Goal: Task Accomplishment & Management: Manage account settings

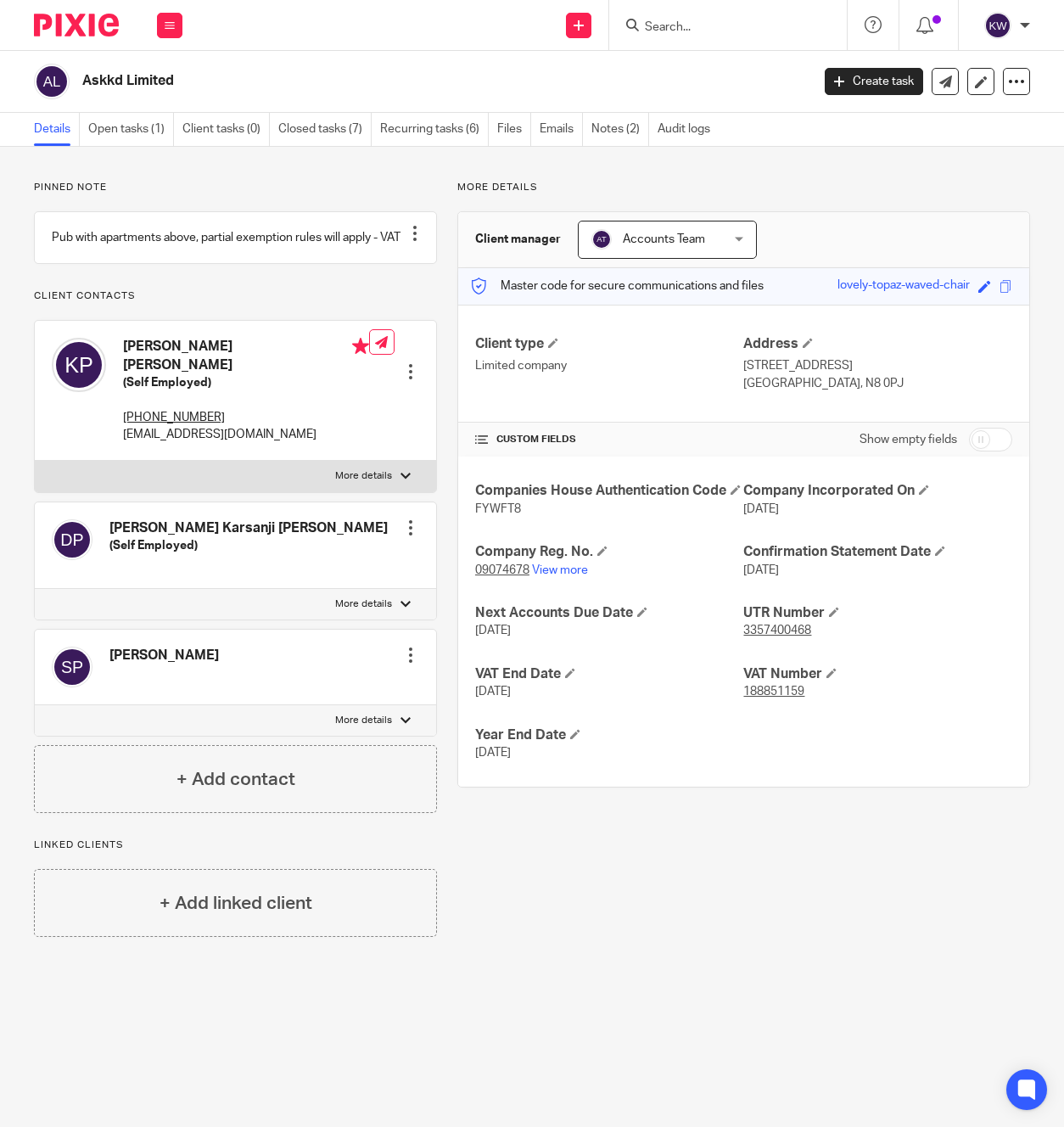
click at [688, 31] on input "Search" at bounding box center [719, 28] width 153 height 16
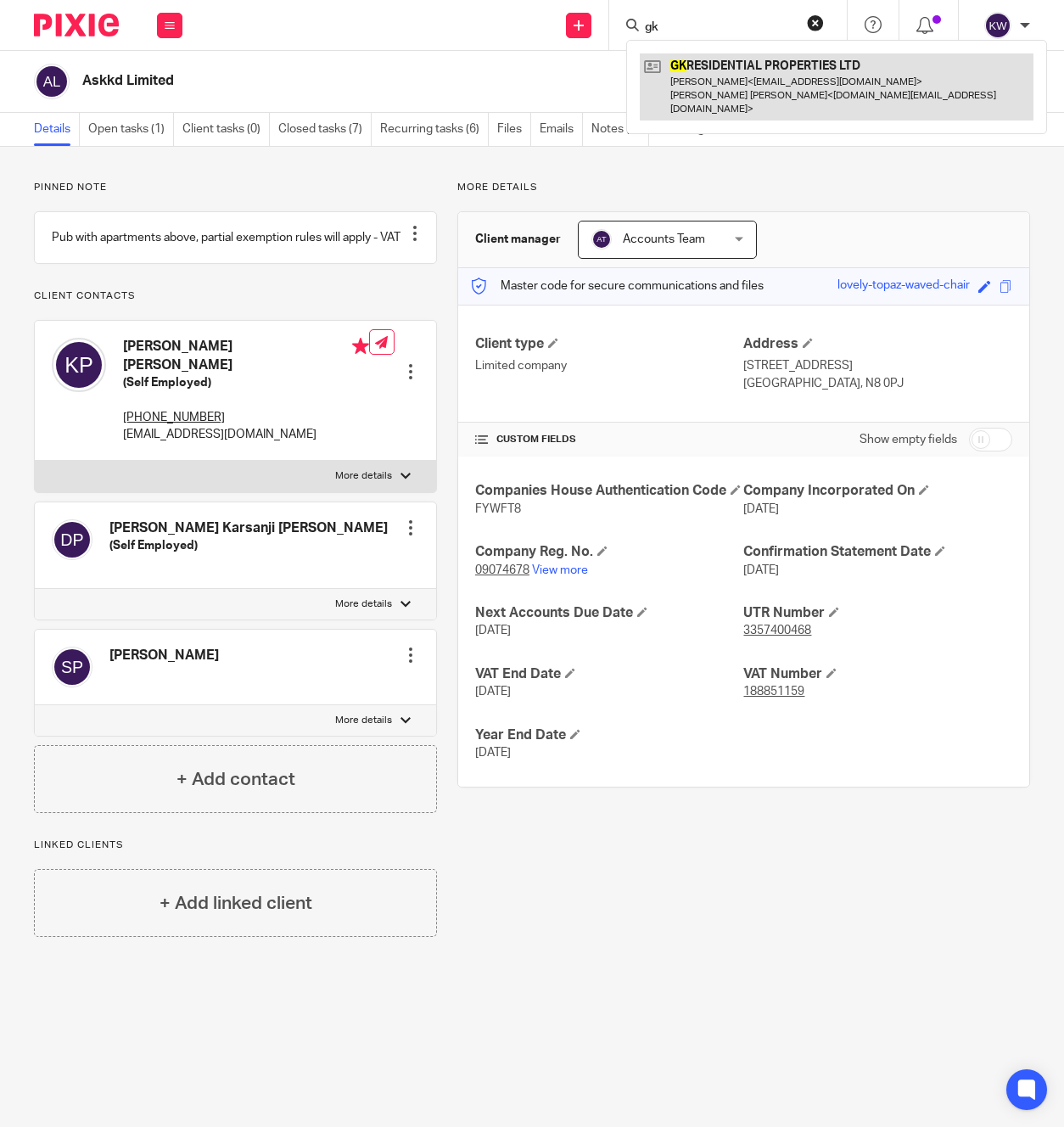
type input "gk"
drag, startPoint x: 749, startPoint y: 101, endPoint x: 729, endPoint y: 101, distance: 20.0
click at [749, 101] on link at bounding box center [837, 86] width 394 height 67
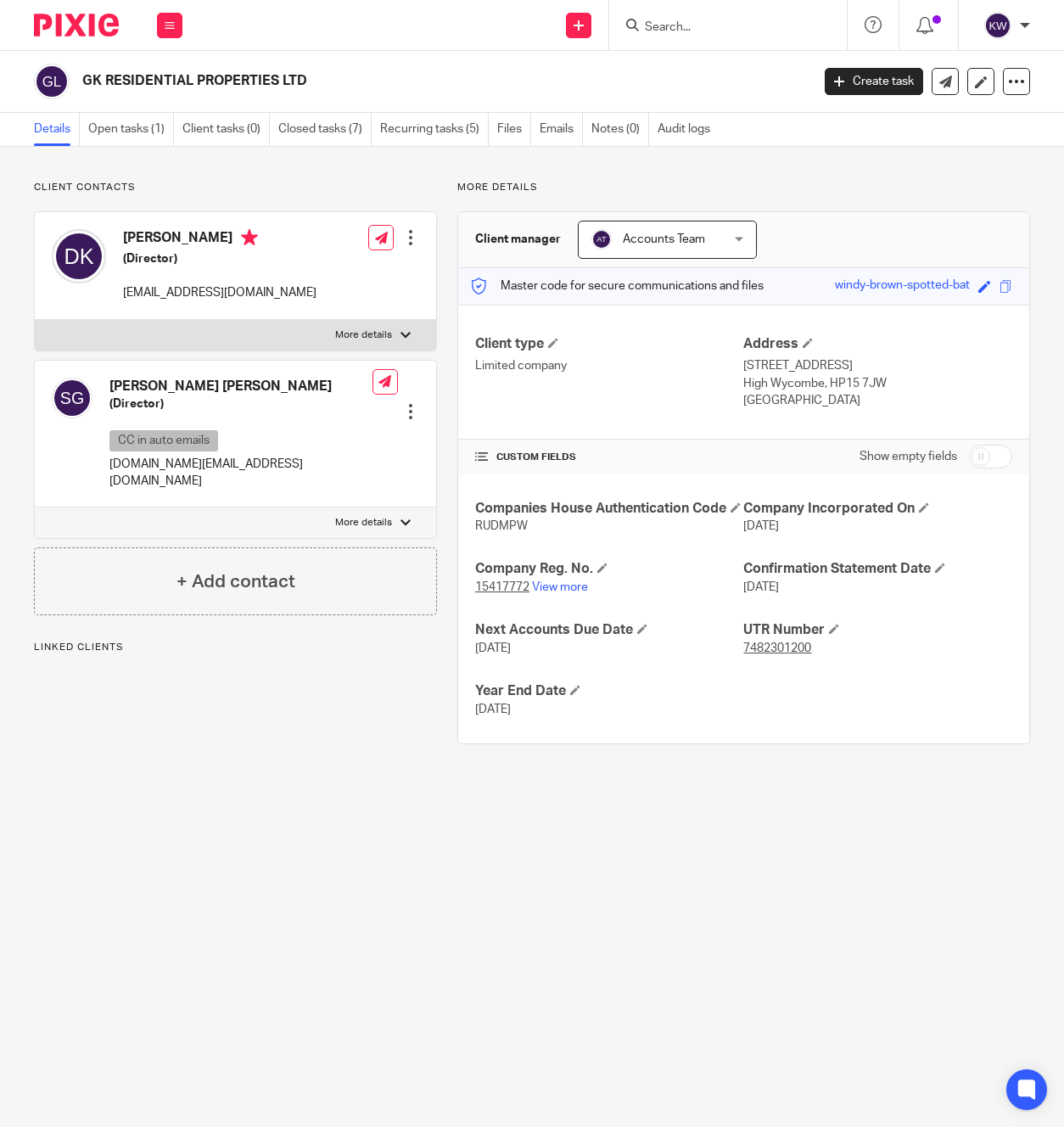
click at [181, 291] on p "[EMAIL_ADDRESS][DOMAIN_NAME]" at bounding box center [220, 293] width 193 height 17
copy div "[EMAIL_ADDRESS][DOMAIN_NAME]"
click at [218, 465] on p "[DOMAIN_NAME][EMAIL_ADDRESS][DOMAIN_NAME]" at bounding box center [241, 473] width 263 height 35
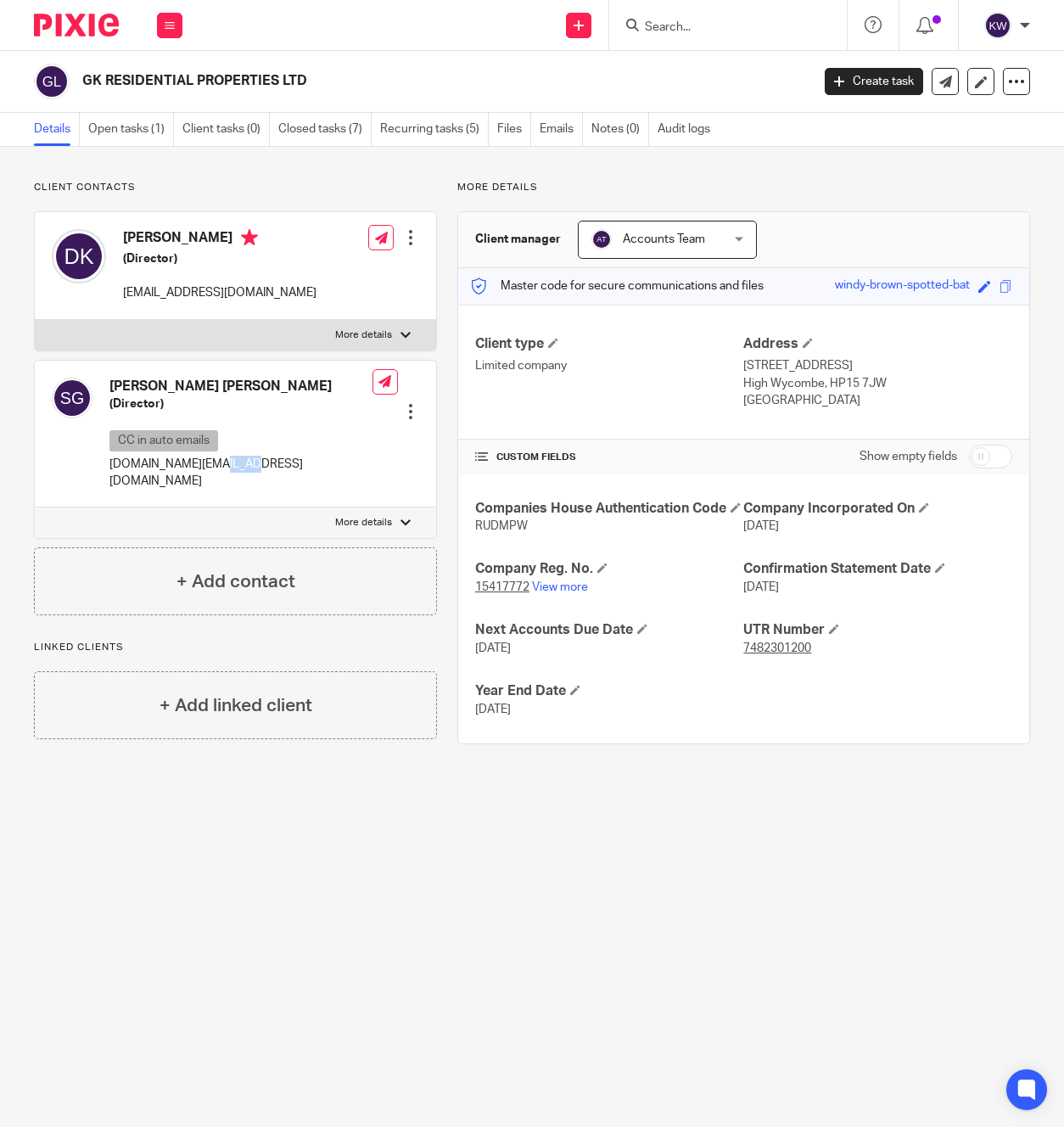
click at [218, 465] on p "[DOMAIN_NAME][EMAIL_ADDRESS][DOMAIN_NAME]" at bounding box center [241, 473] width 263 height 35
copy div "[DOMAIN_NAME][EMAIL_ADDRESS][DOMAIN_NAME]"
click at [719, 29] on input "Search" at bounding box center [719, 28] width 153 height 16
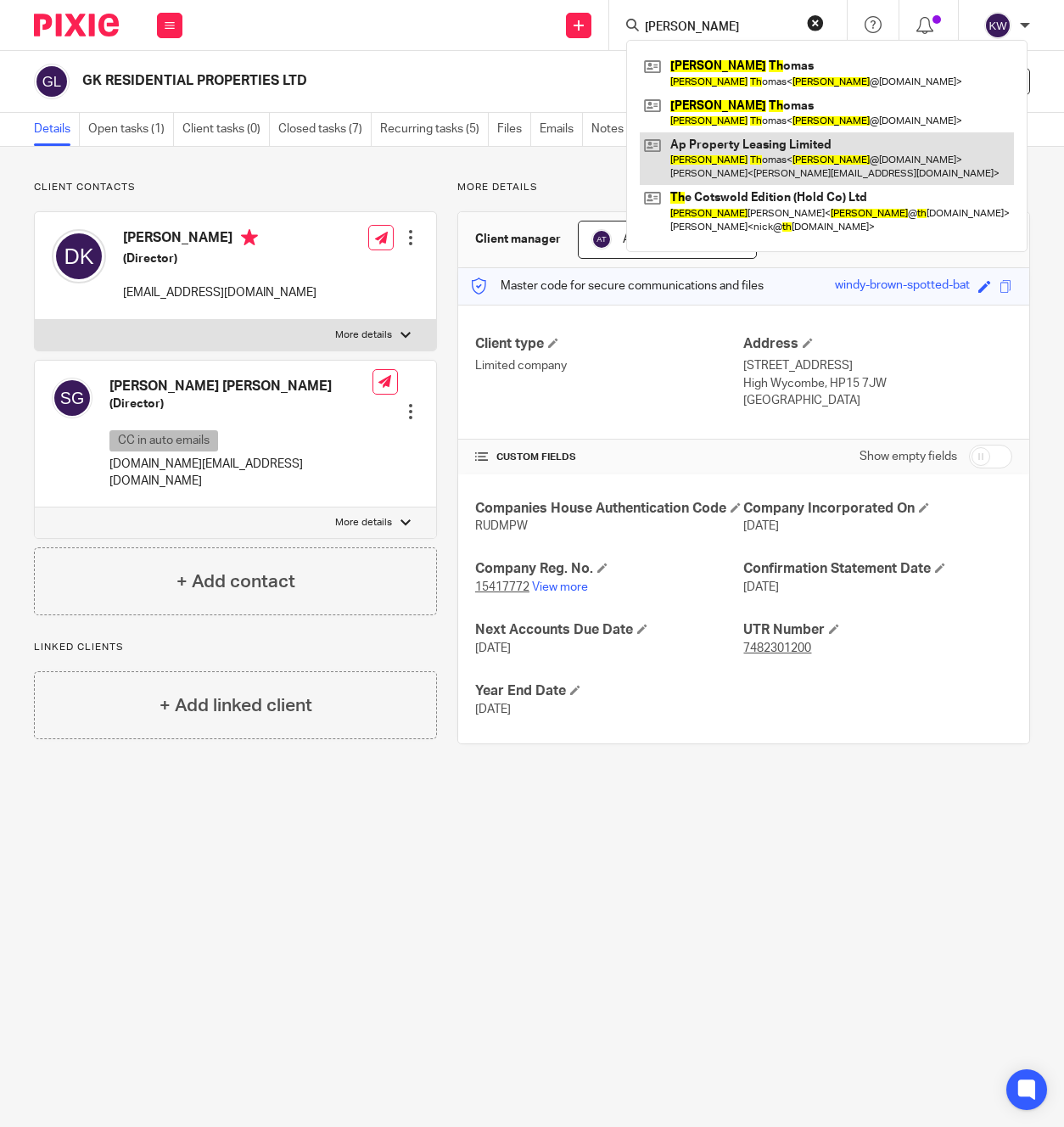
type input "[PERSON_NAME]"
click at [761, 153] on link at bounding box center [827, 158] width 374 height 52
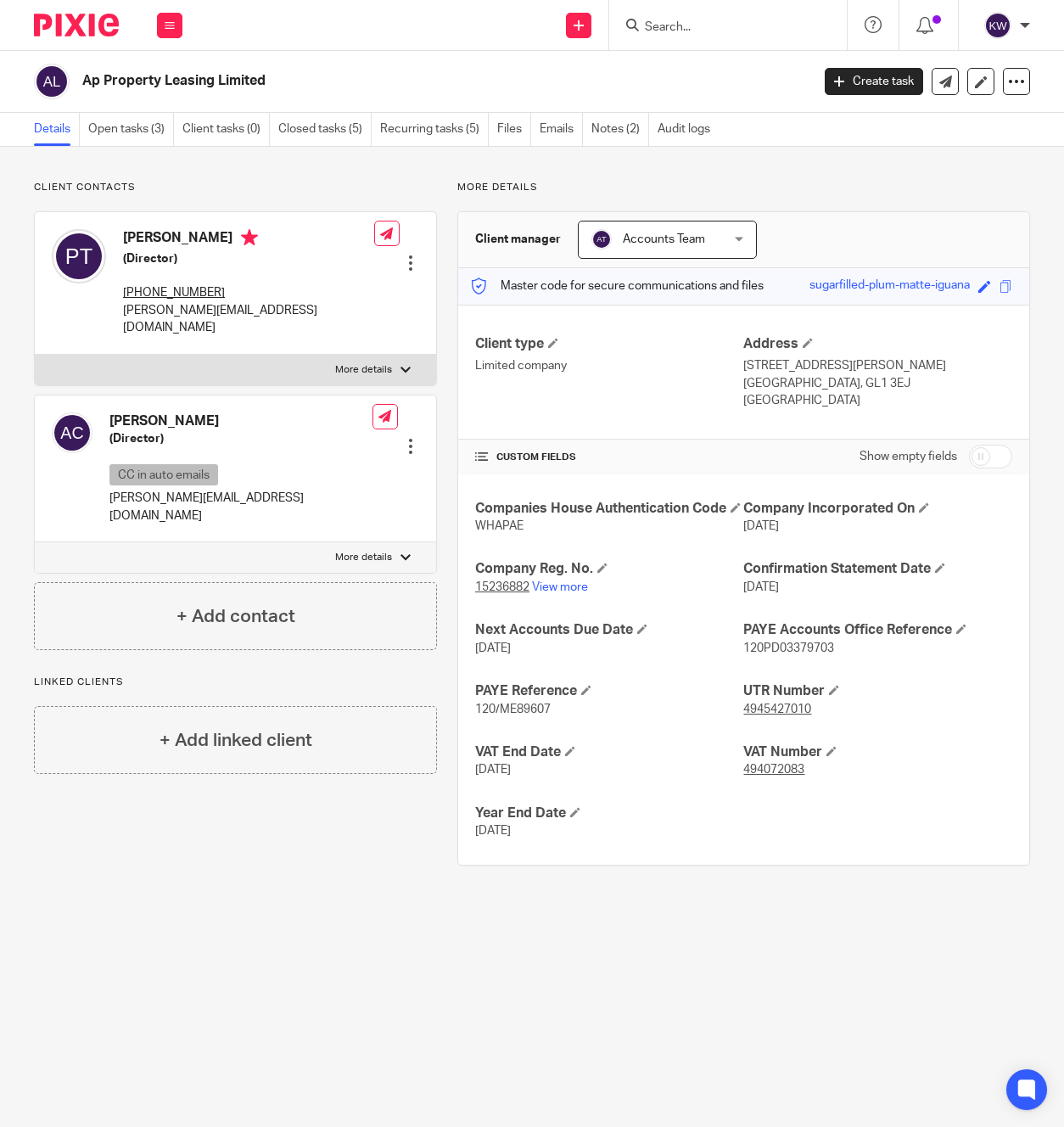
click at [671, 20] on input "Search" at bounding box center [719, 28] width 153 height 16
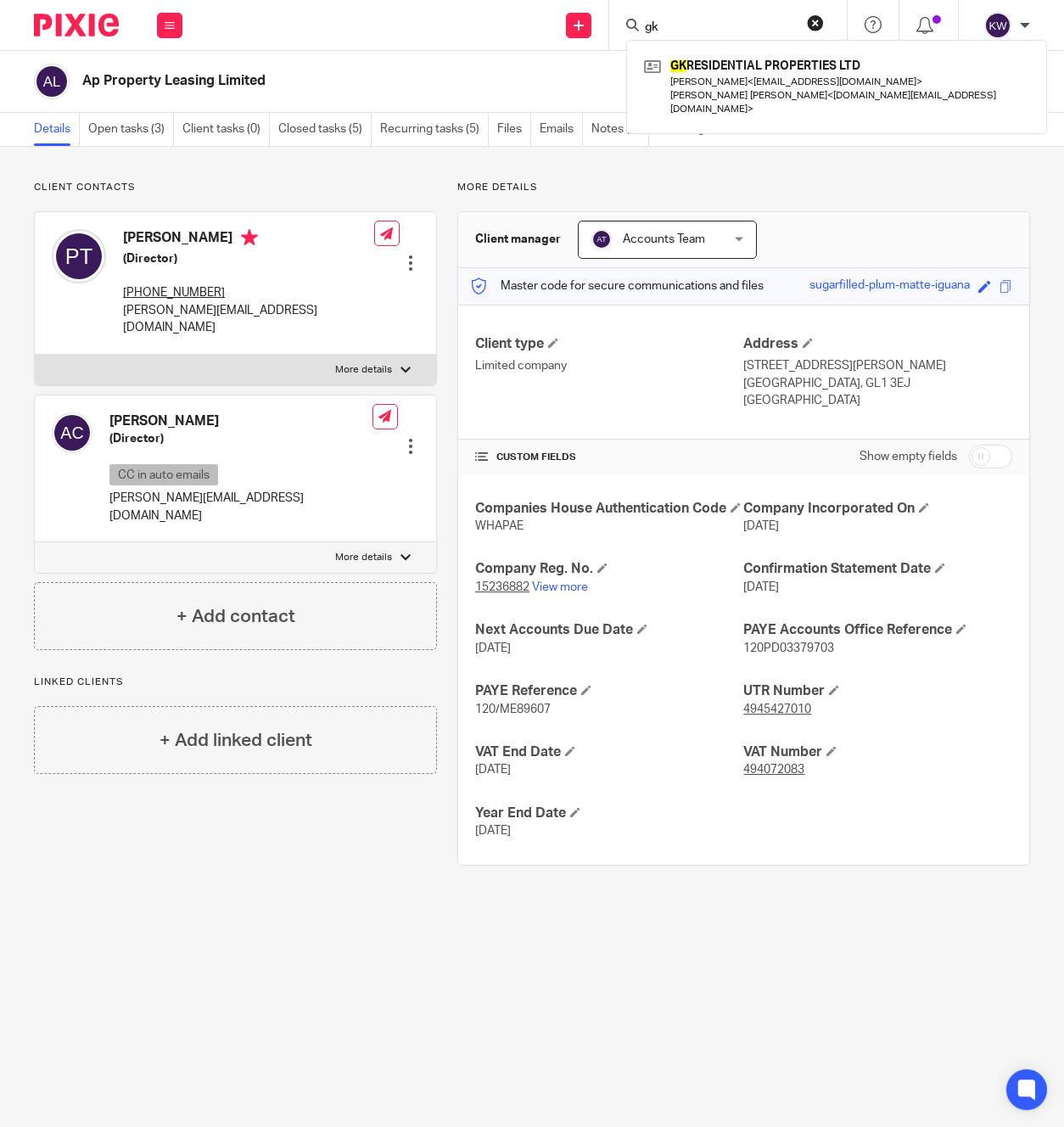
drag, startPoint x: 671, startPoint y: 18, endPoint x: 691, endPoint y: 43, distance: 32.0
click at [675, 31] on input "gk" at bounding box center [719, 28] width 153 height 16
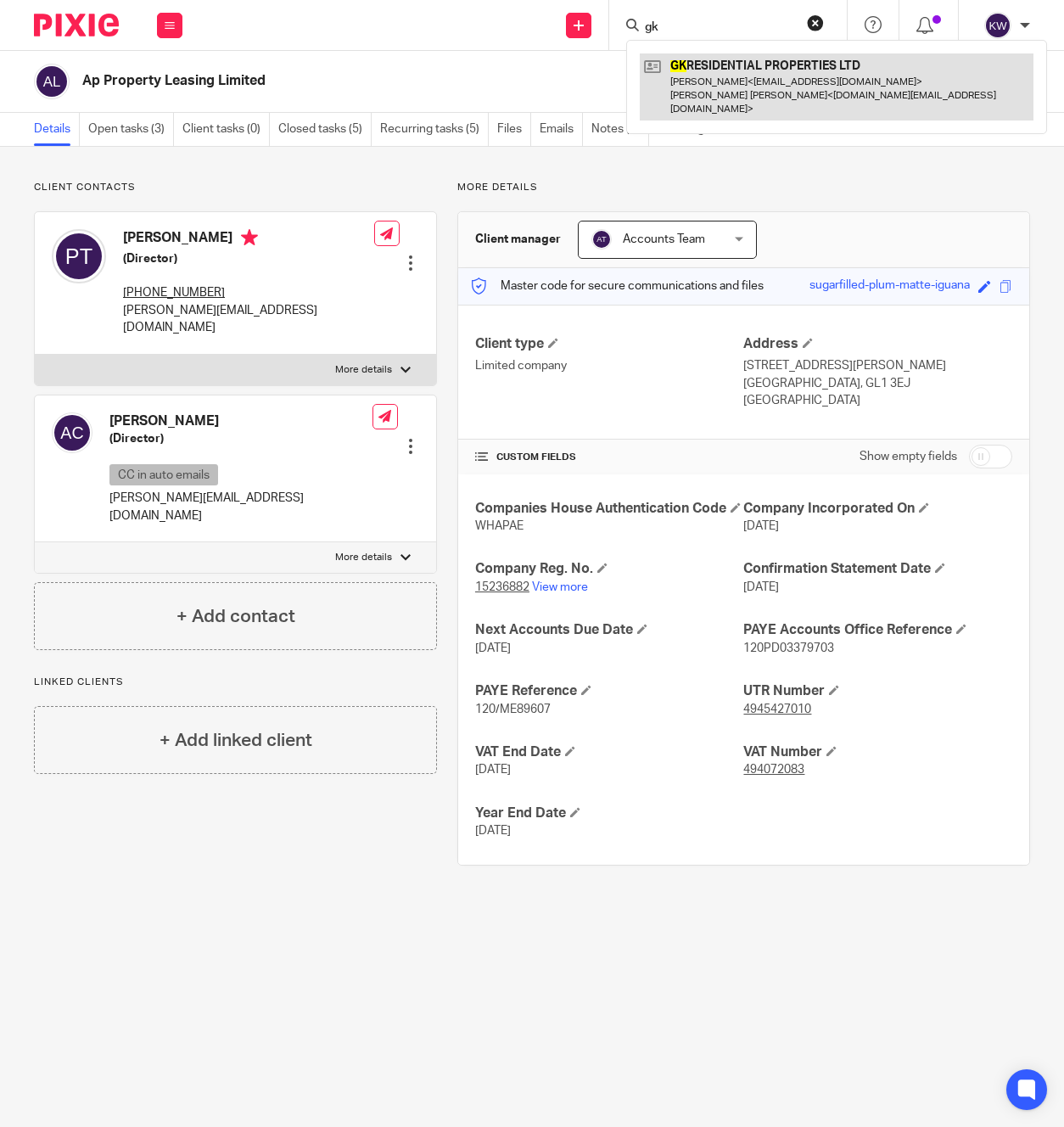
type input "gk"
click at [710, 64] on link at bounding box center [837, 86] width 394 height 67
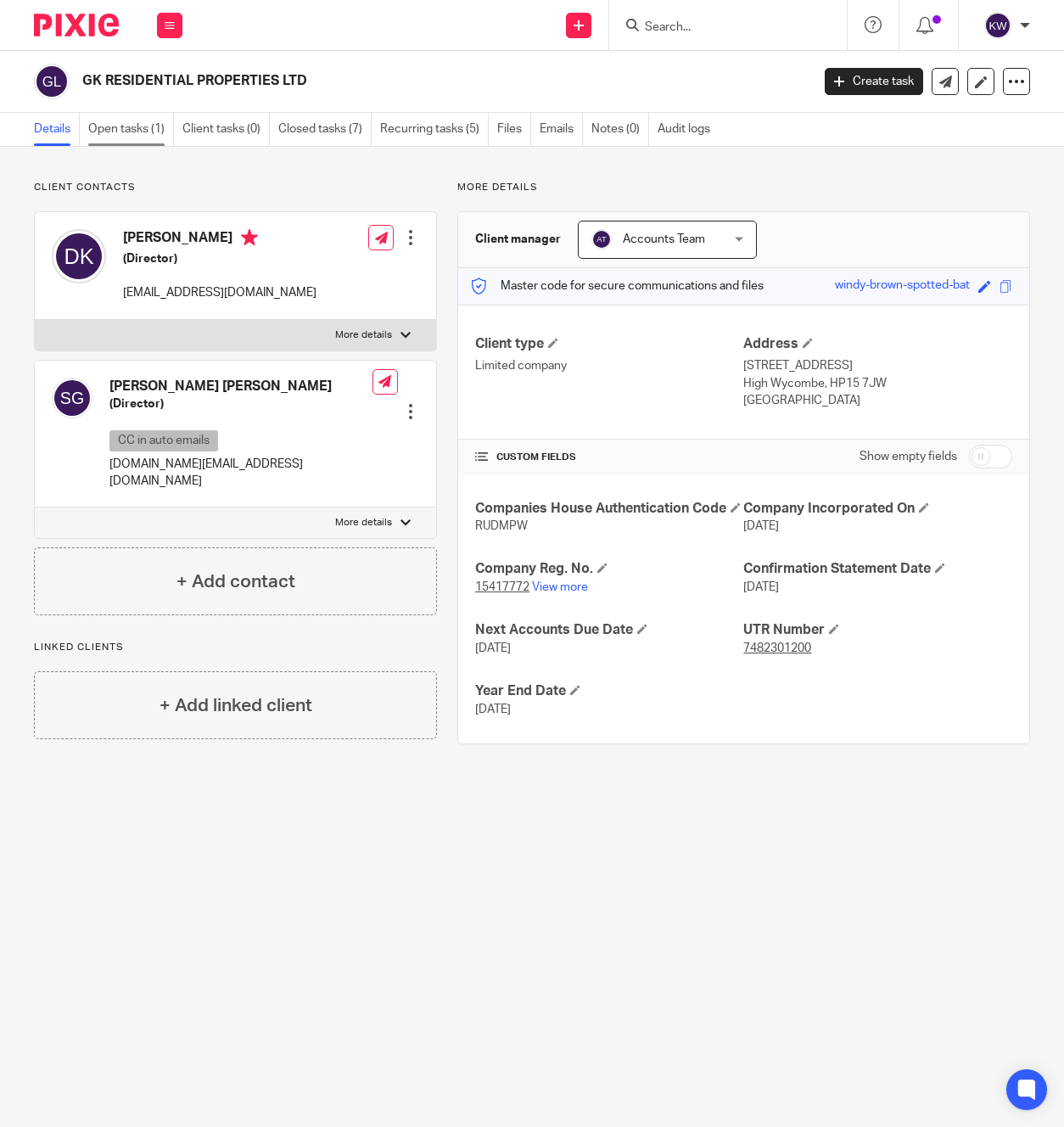
click at [142, 130] on link "Open tasks (1)" at bounding box center [131, 130] width 86 height 33
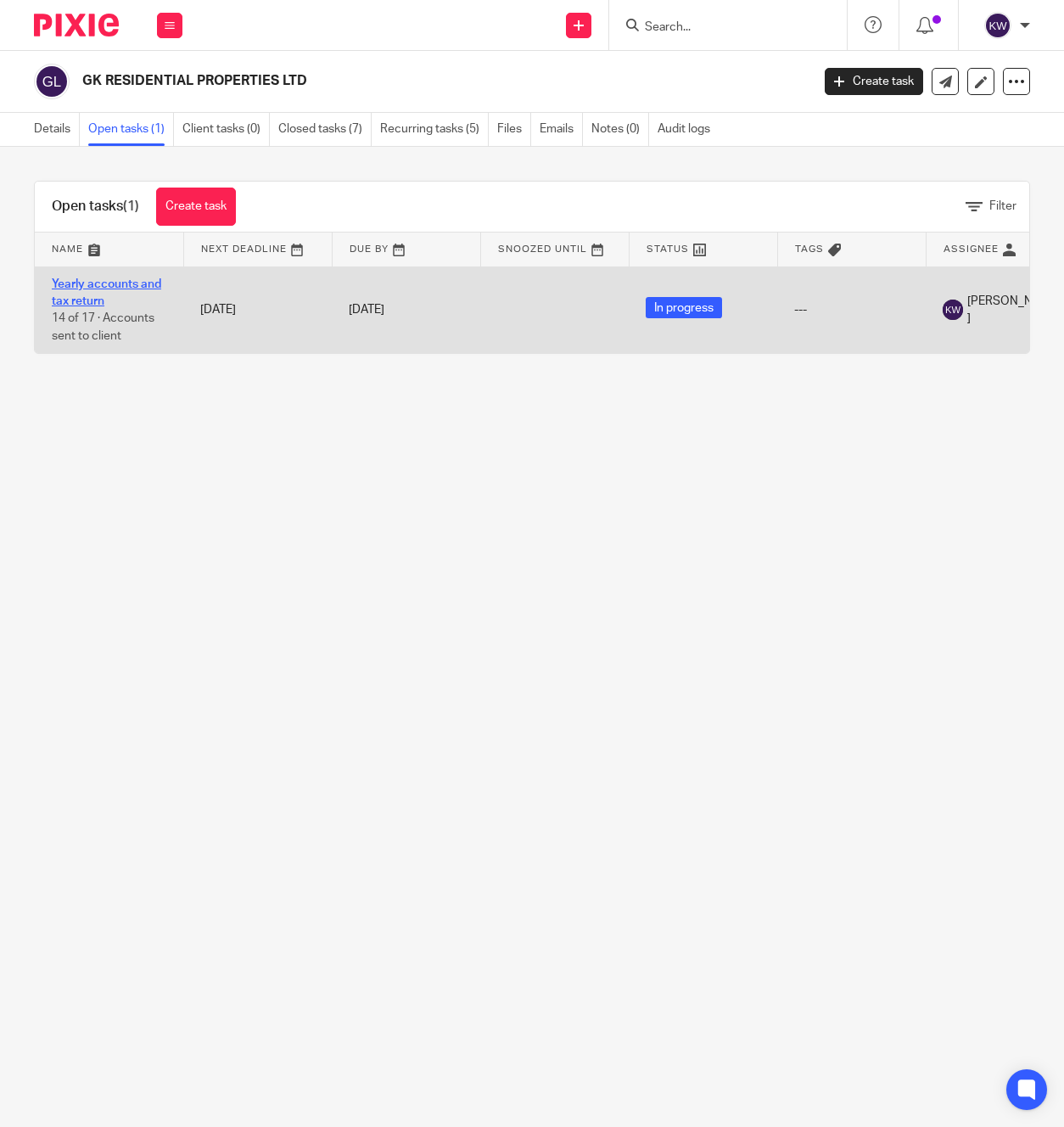
click at [139, 283] on link "Yearly accounts and tax return" at bounding box center [106, 293] width 109 height 29
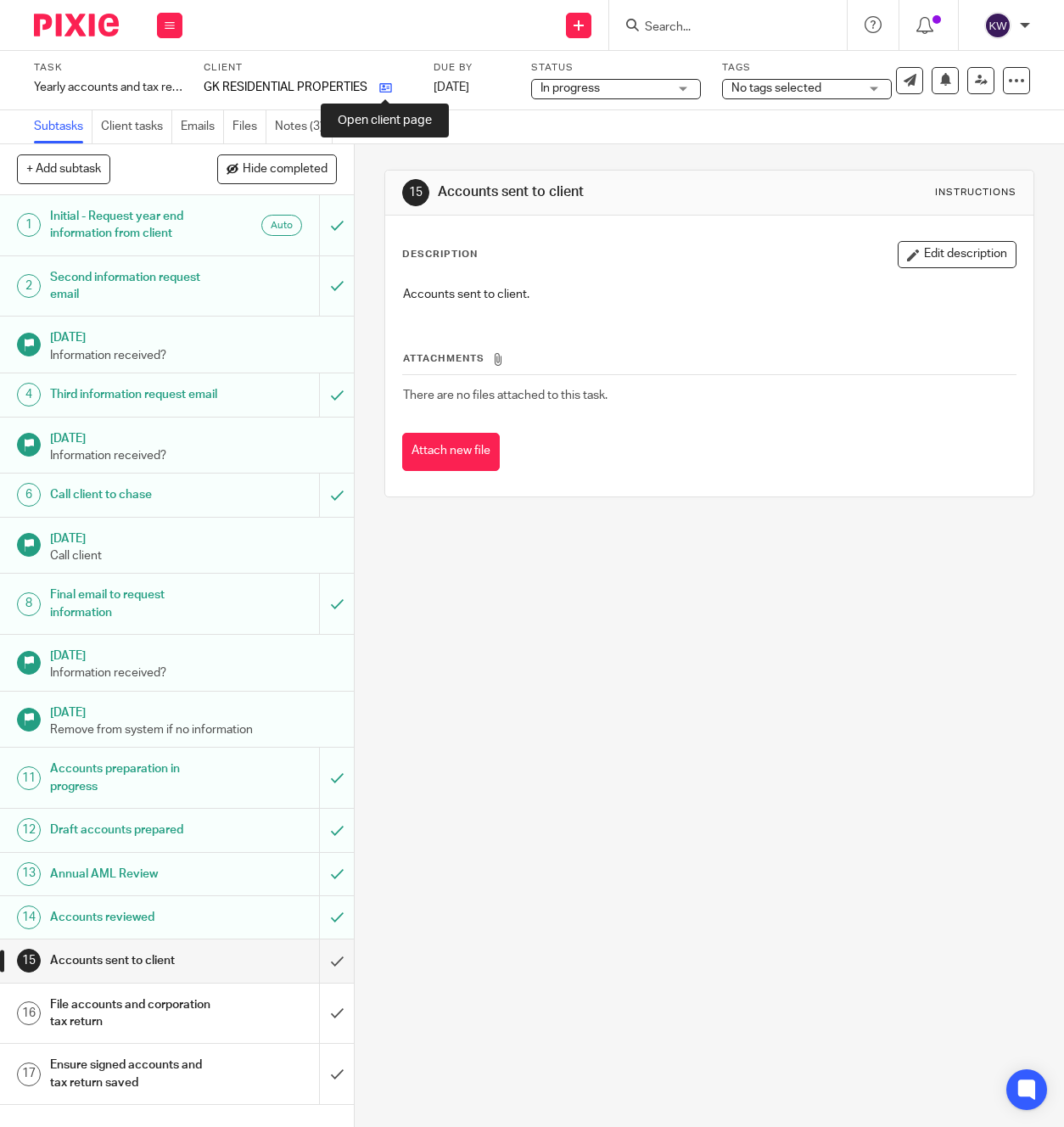
click at [383, 85] on icon at bounding box center [385, 88] width 13 height 13
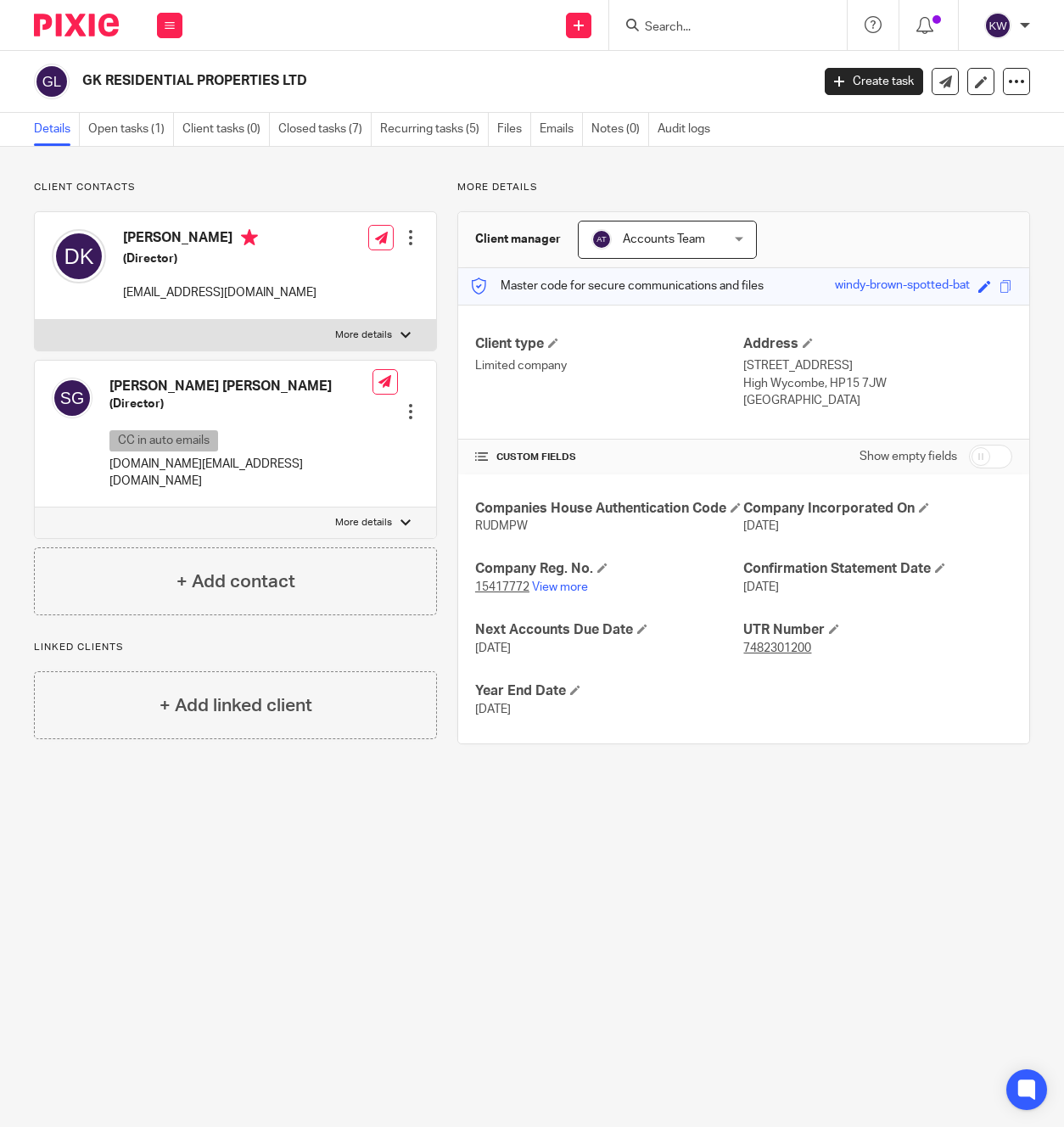
click at [683, 20] on input "Search" at bounding box center [719, 28] width 153 height 16
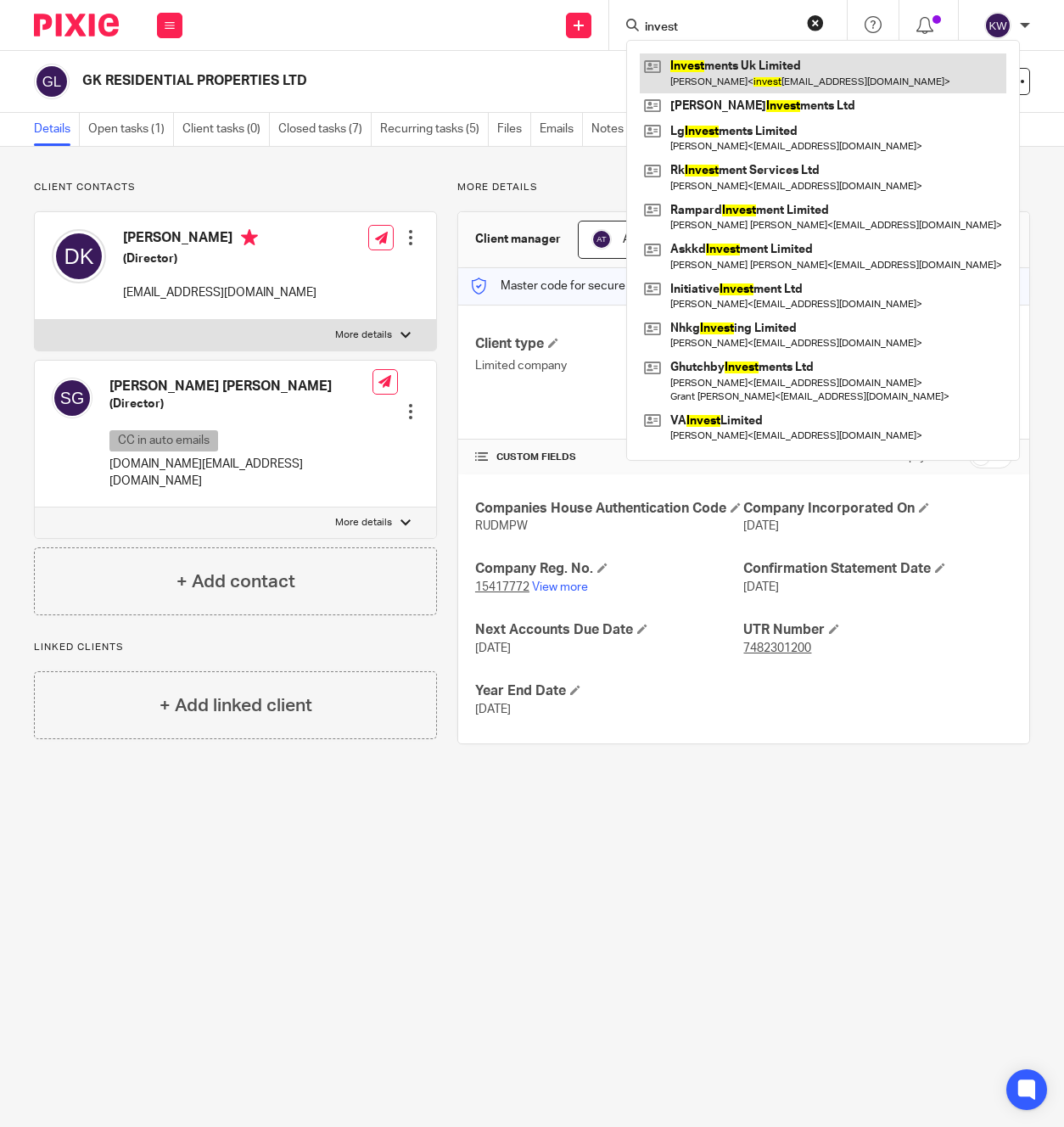
type input "invest"
click at [705, 64] on link at bounding box center [823, 73] width 367 height 39
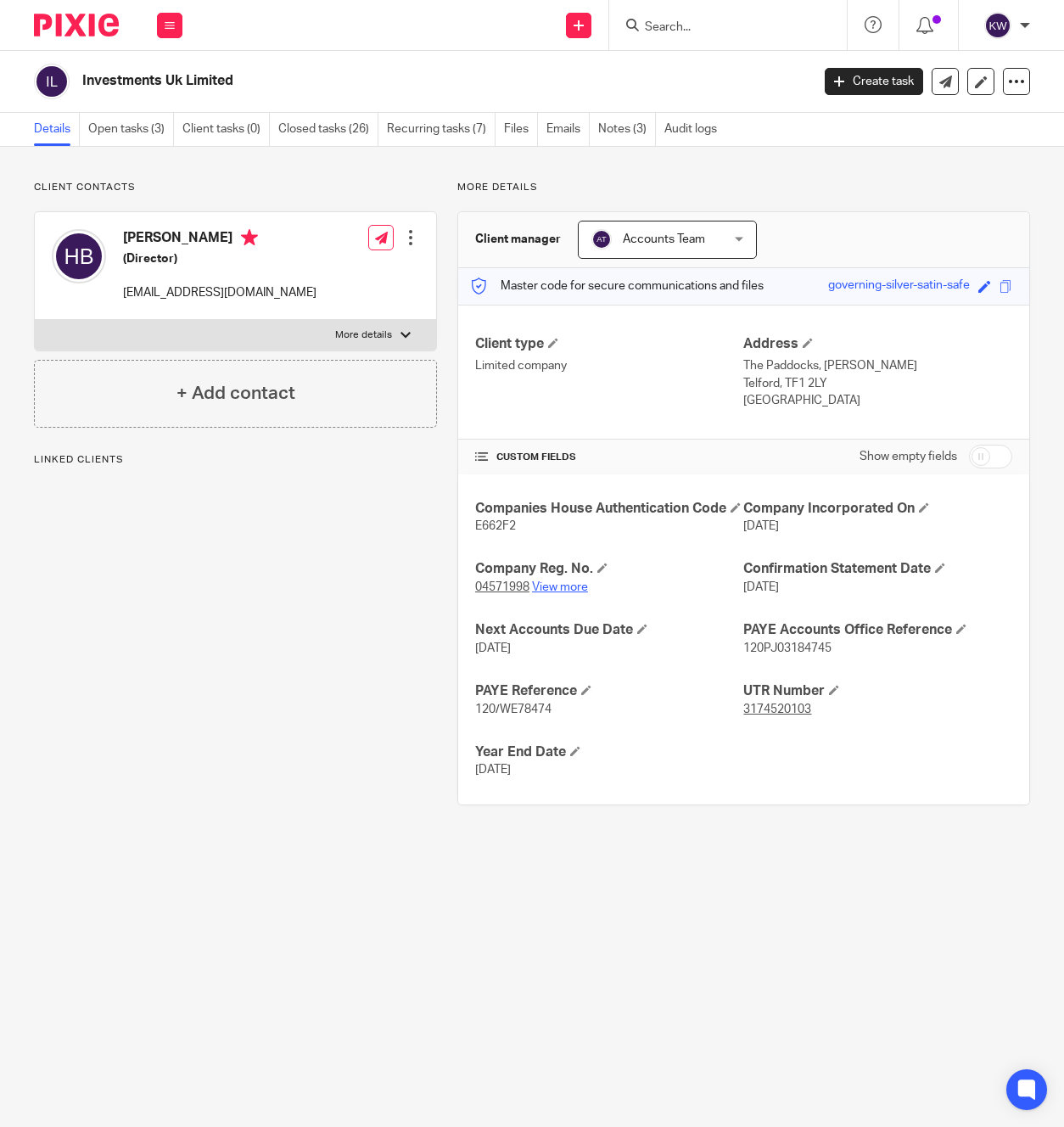
click at [581, 593] on link "View more" at bounding box center [559, 587] width 56 height 12
click at [571, 593] on link "View more" at bounding box center [559, 587] width 56 height 12
